Goal: Task Accomplishment & Management: Manage account settings

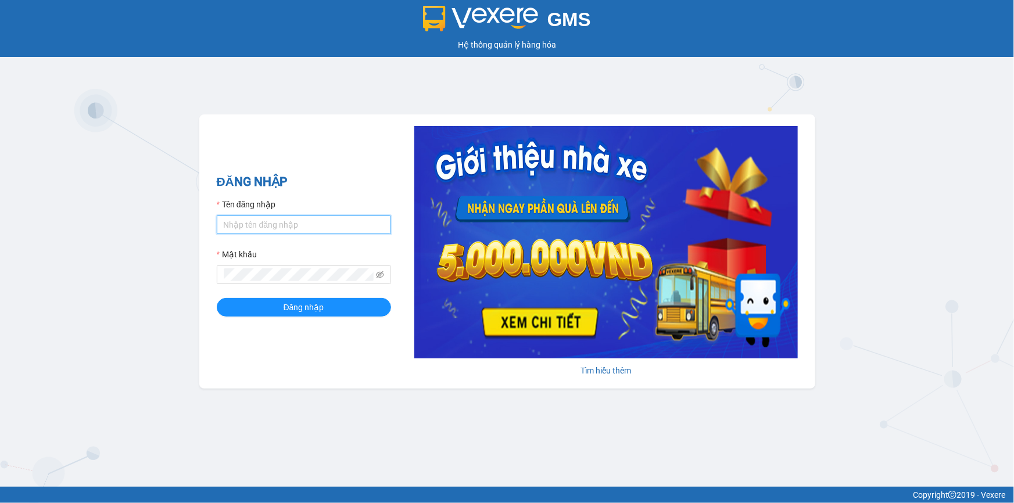
click at [312, 223] on input "Tên đăng nhập" at bounding box center [304, 225] width 174 height 19
type input "nho.quochoang"
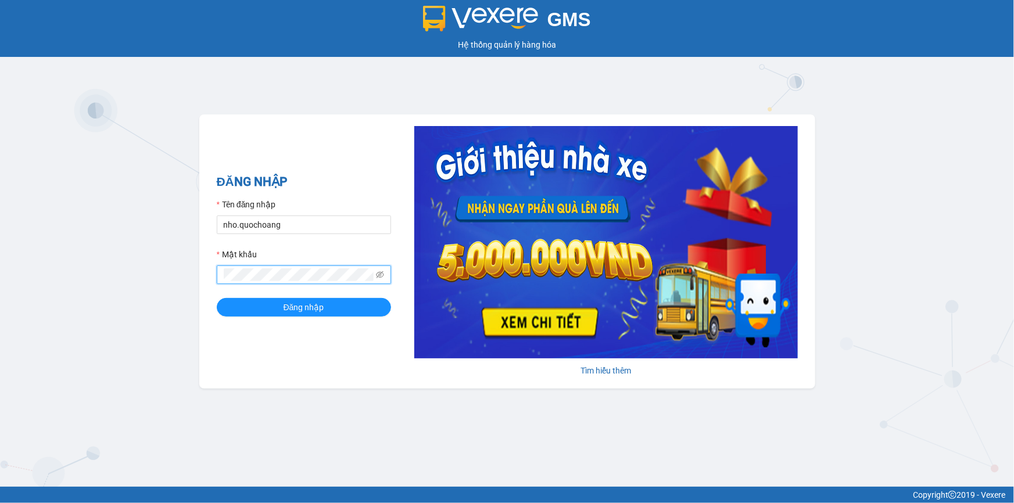
click at [217, 298] on button "Đăng nhập" at bounding box center [304, 307] width 174 height 19
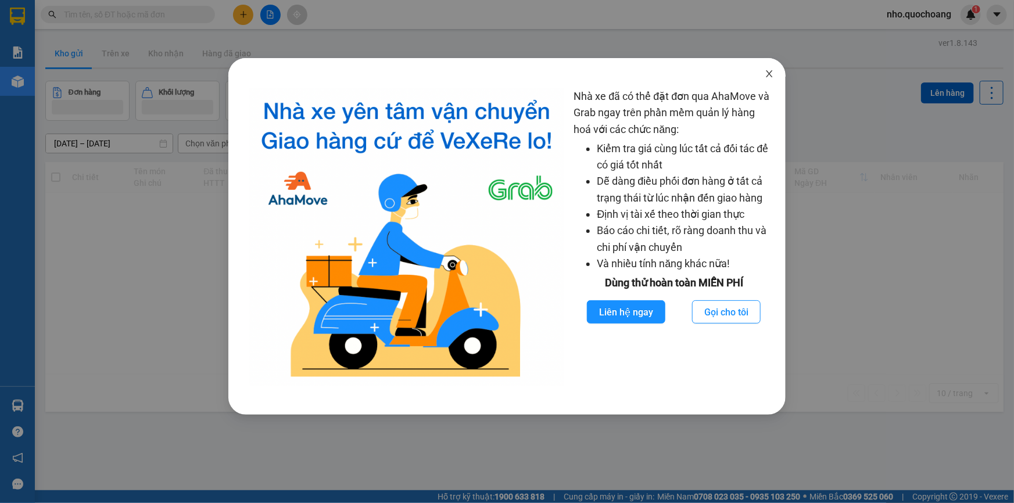
click at [770, 74] on icon "close" at bounding box center [770, 73] width 6 height 7
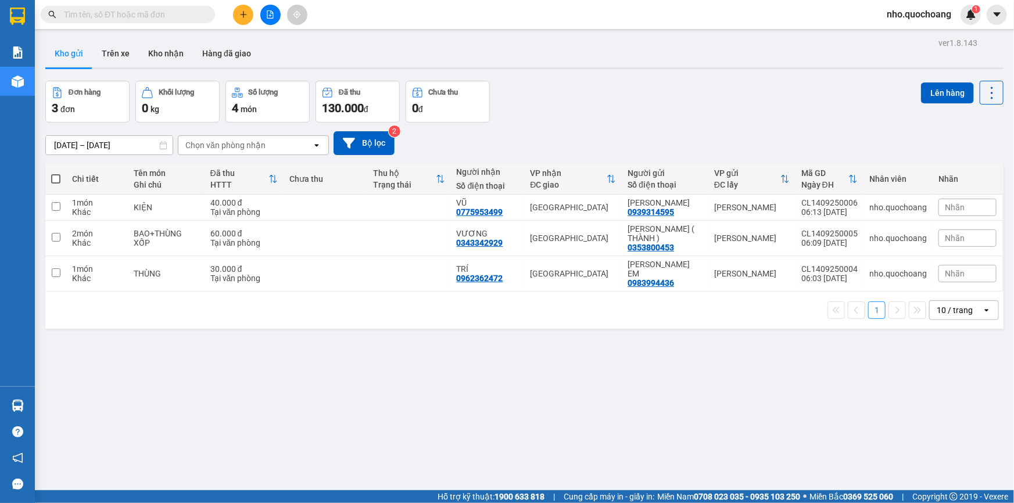
click at [944, 316] on div "10 / trang" at bounding box center [955, 311] width 36 height 12
click at [942, 446] on span "100 / trang" at bounding box center [952, 449] width 42 height 12
click at [221, 62] on button "Hàng đã giao" at bounding box center [226, 54] width 67 height 28
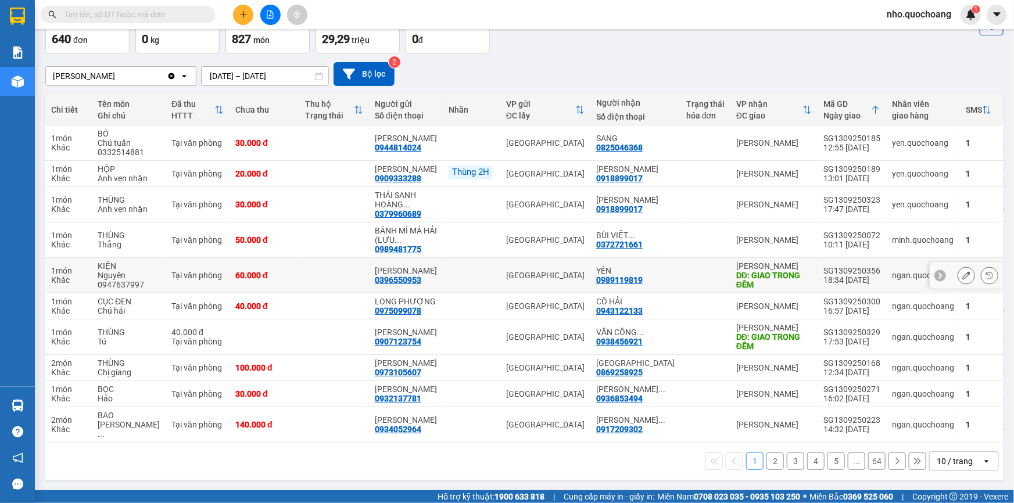
scroll to position [115, 0]
click at [937, 464] on div "10 / trang" at bounding box center [955, 462] width 36 height 12
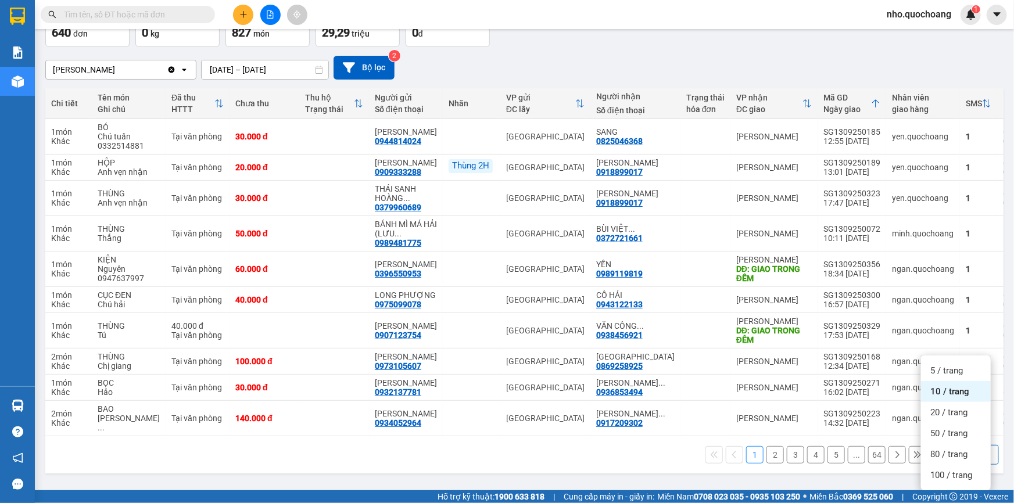
click at [938, 449] on ul "5 / trang 10 / trang 20 / trang 50 / trang 80 / trang 100 / trang" at bounding box center [956, 423] width 70 height 135
click at [942, 465] on div "100 / trang" at bounding box center [956, 475] width 70 height 21
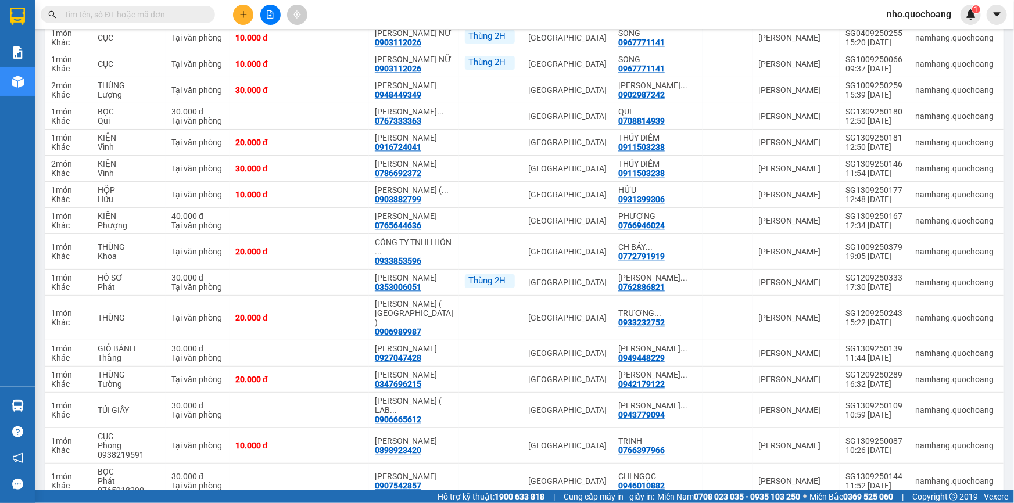
scroll to position [1383, 0]
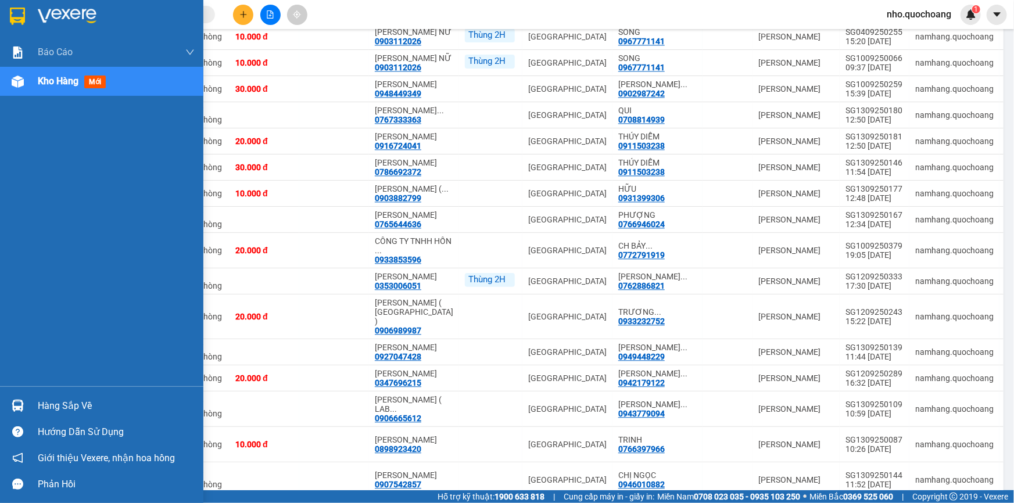
click at [69, 405] on div "Hàng sắp về" at bounding box center [116, 406] width 157 height 17
